Goal: Information Seeking & Learning: Learn about a topic

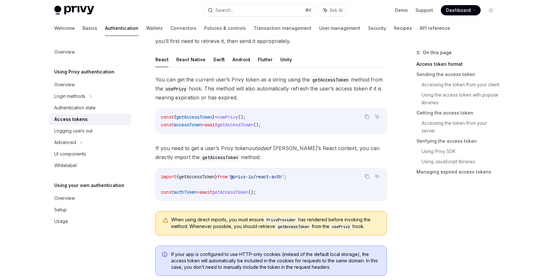
scroll to position [298, 0]
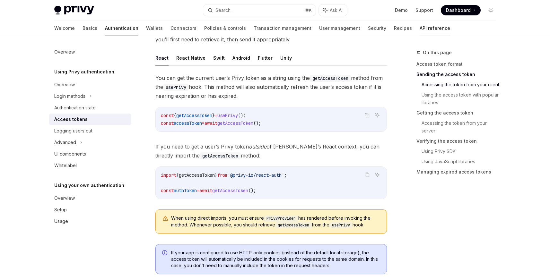
click at [420, 30] on link "API reference" at bounding box center [435, 28] width 31 height 15
type textarea "*"
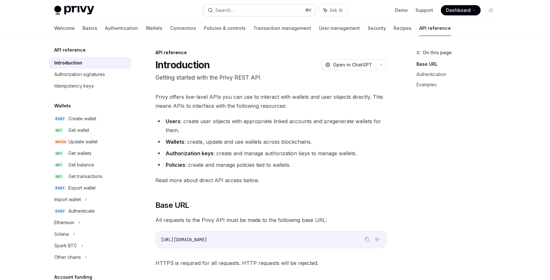
click at [231, 9] on div "Search..." at bounding box center [225, 10] width 18 height 8
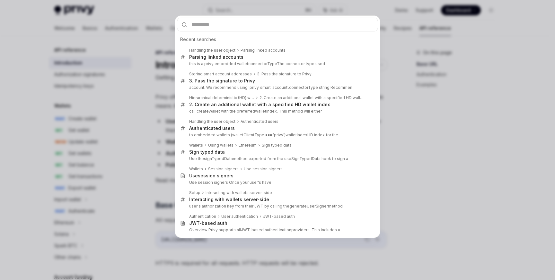
type input "**********"
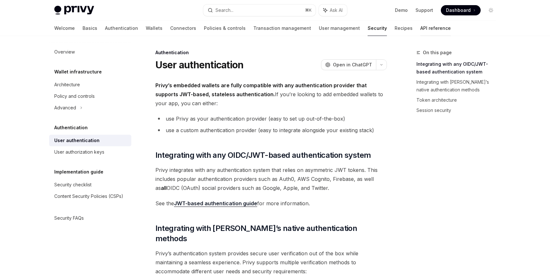
click at [421, 24] on link "API reference" at bounding box center [436, 28] width 31 height 15
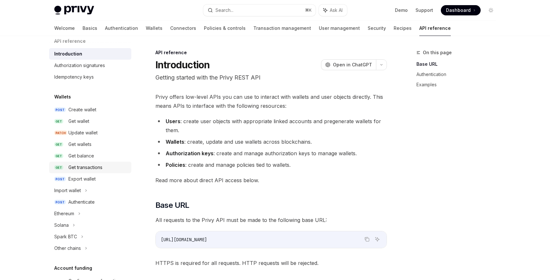
scroll to position [10, 0]
click at [89, 201] on div "Authenticate" at bounding box center [81, 202] width 26 height 8
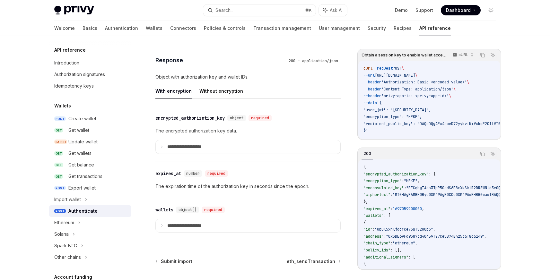
scroll to position [358, 0]
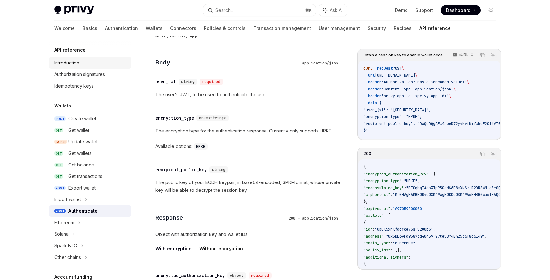
click at [82, 59] on div "Introduction" at bounding box center [90, 63] width 73 height 8
type textarea "*"
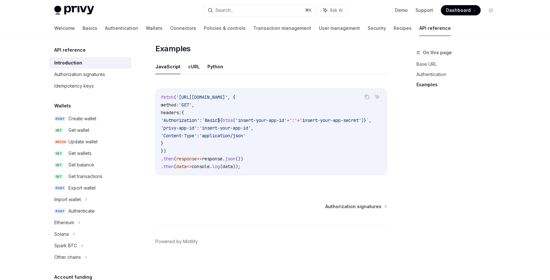
scroll to position [402, 0]
